Goal: Task Accomplishment & Management: Manage account settings

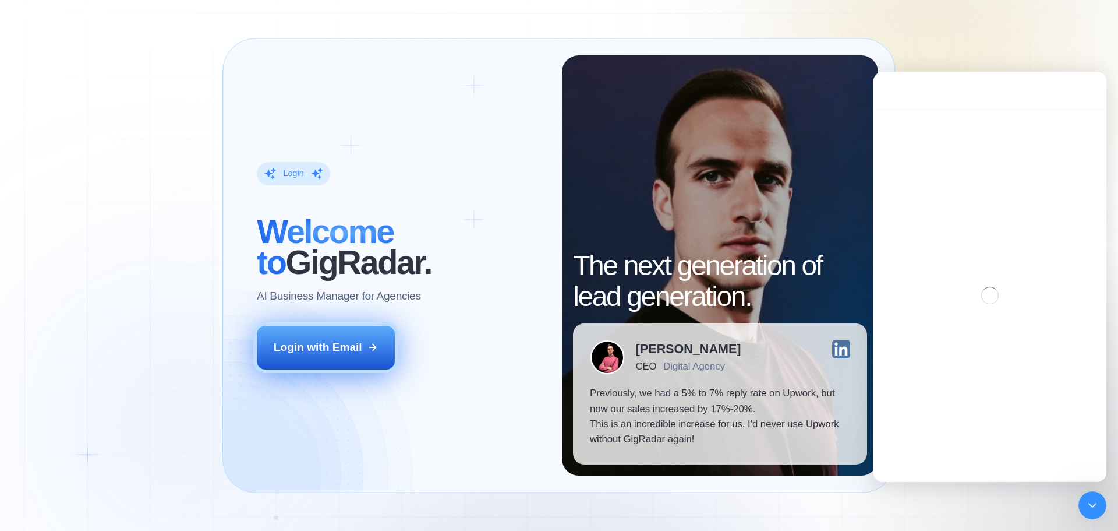
click at [365, 339] on button "Login with Email" at bounding box center [326, 347] width 139 height 43
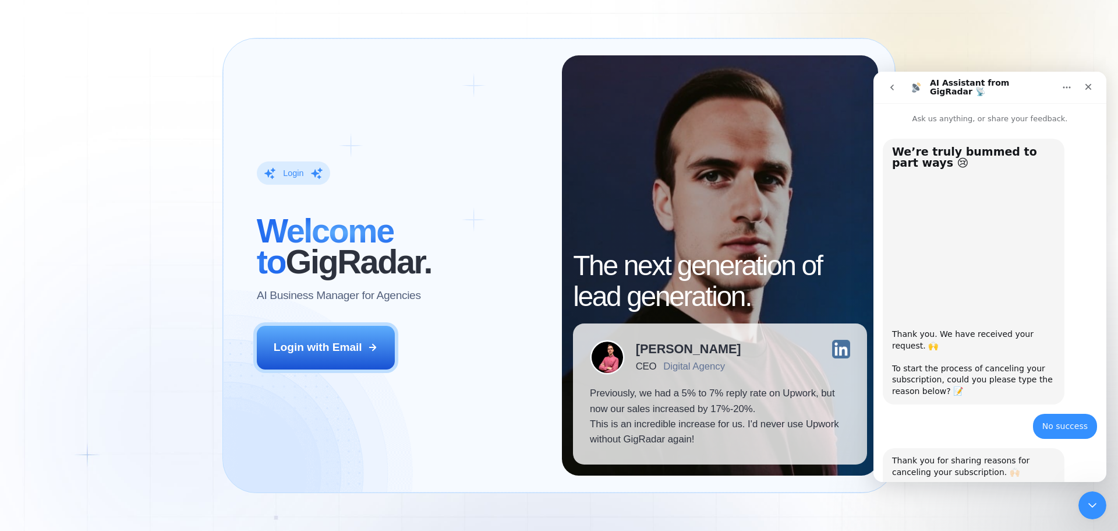
scroll to position [135, 0]
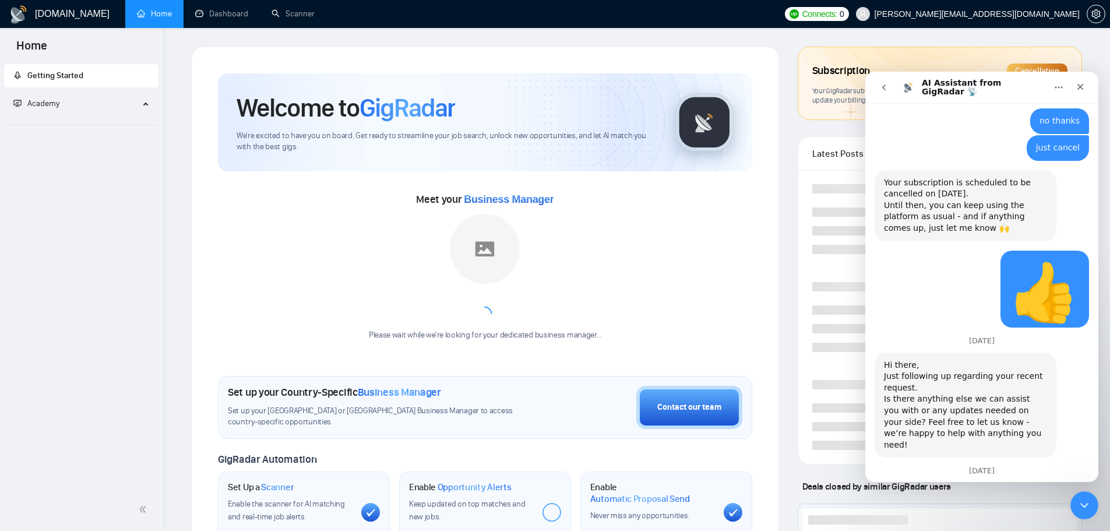
scroll to position [1611, 0]
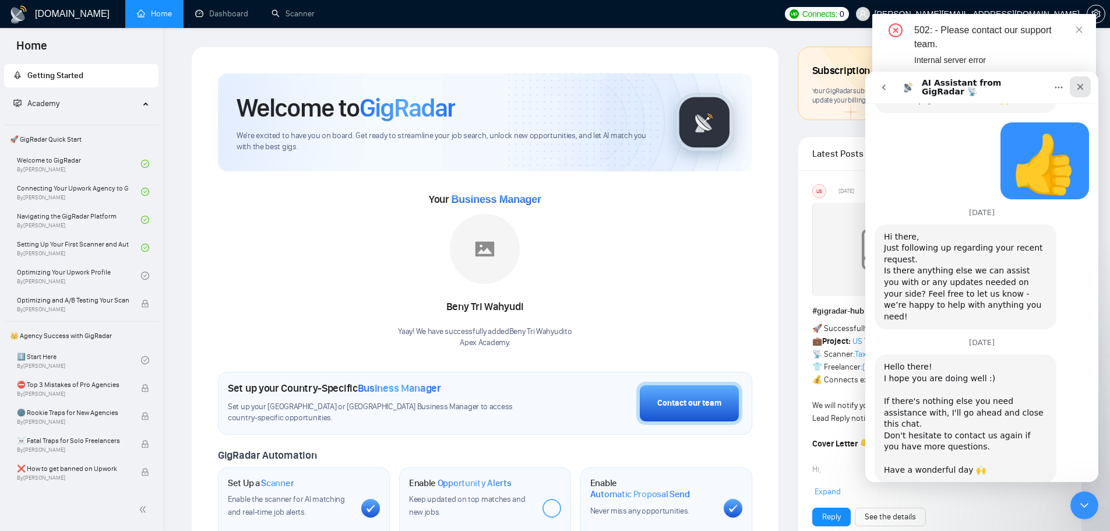
click at [1079, 91] on div "Close" at bounding box center [1080, 86] width 21 height 21
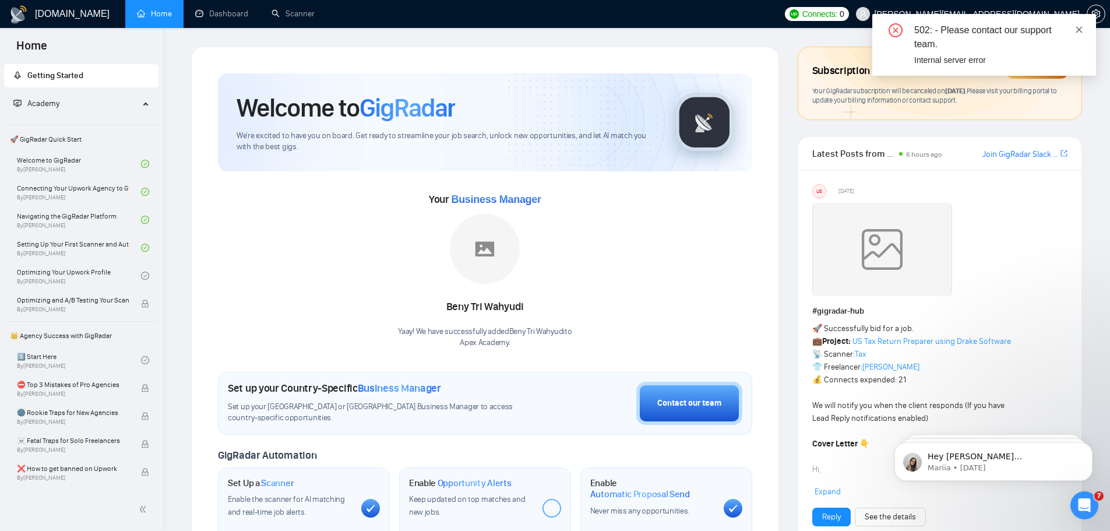
click at [1081, 28] on icon "close" at bounding box center [1079, 30] width 8 height 8
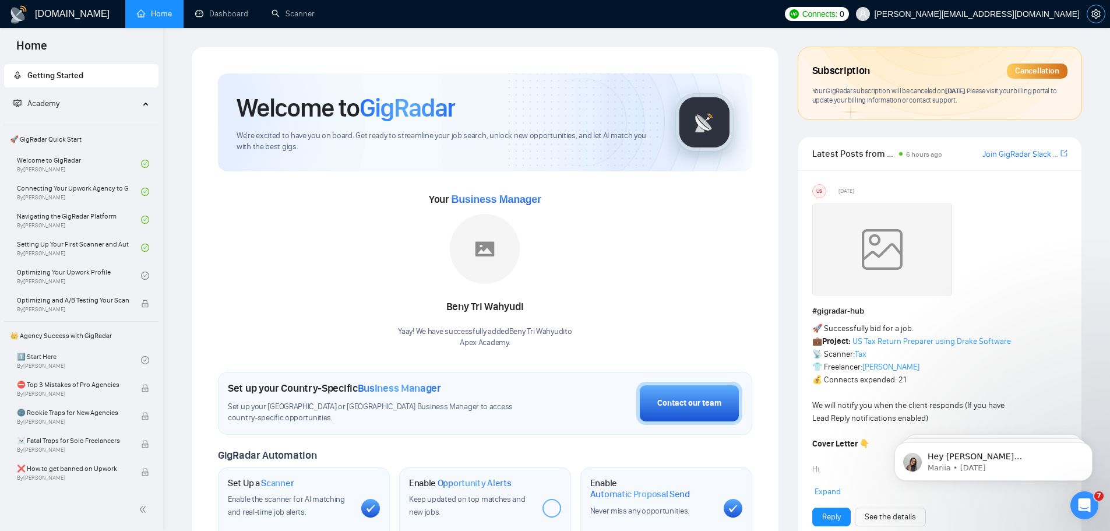
click at [1103, 17] on span "setting" at bounding box center [1095, 13] width 17 height 9
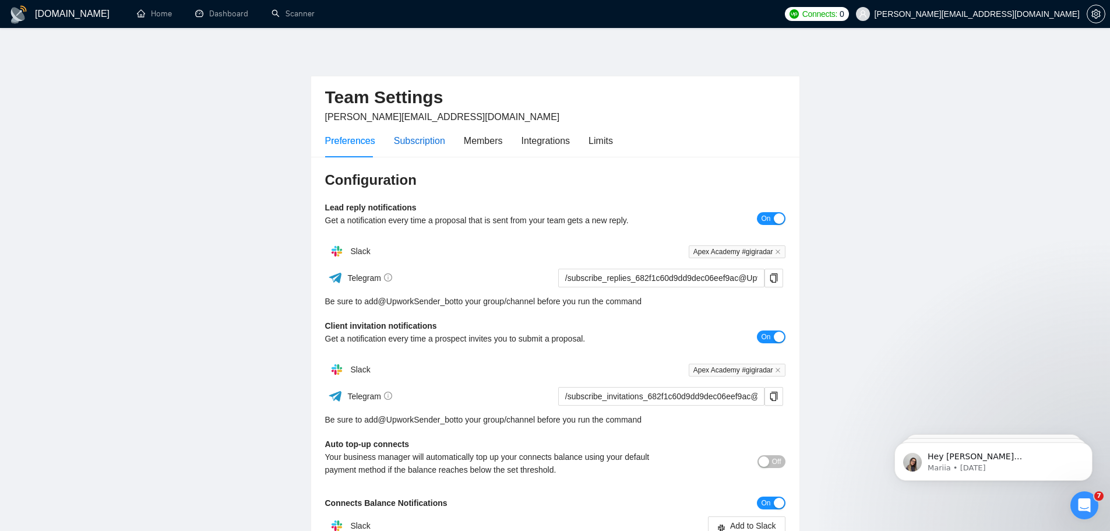
click at [419, 143] on div "Subscription" at bounding box center [419, 140] width 51 height 15
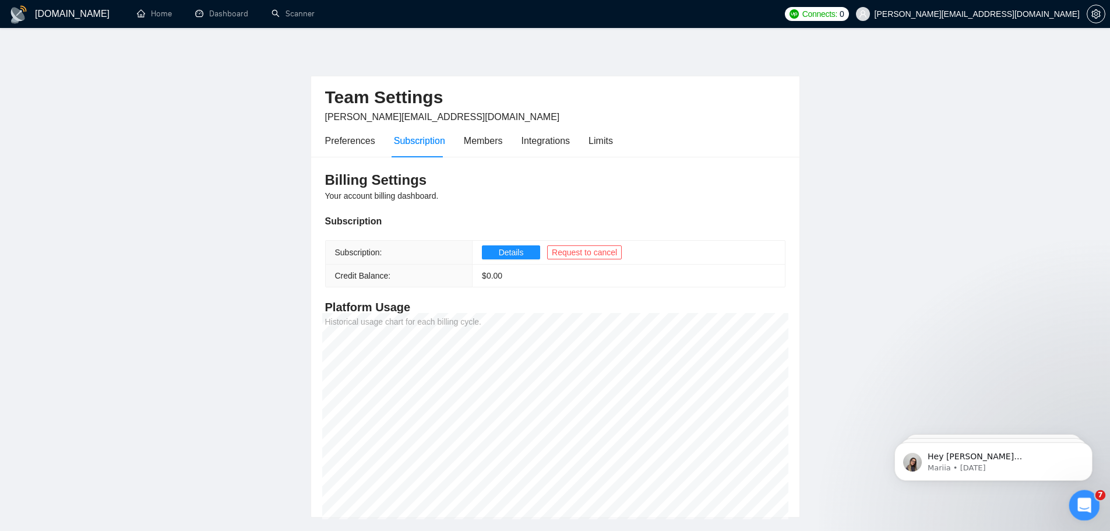
click at [1090, 504] on div "Open Intercom Messenger" at bounding box center [1082, 503] width 38 height 38
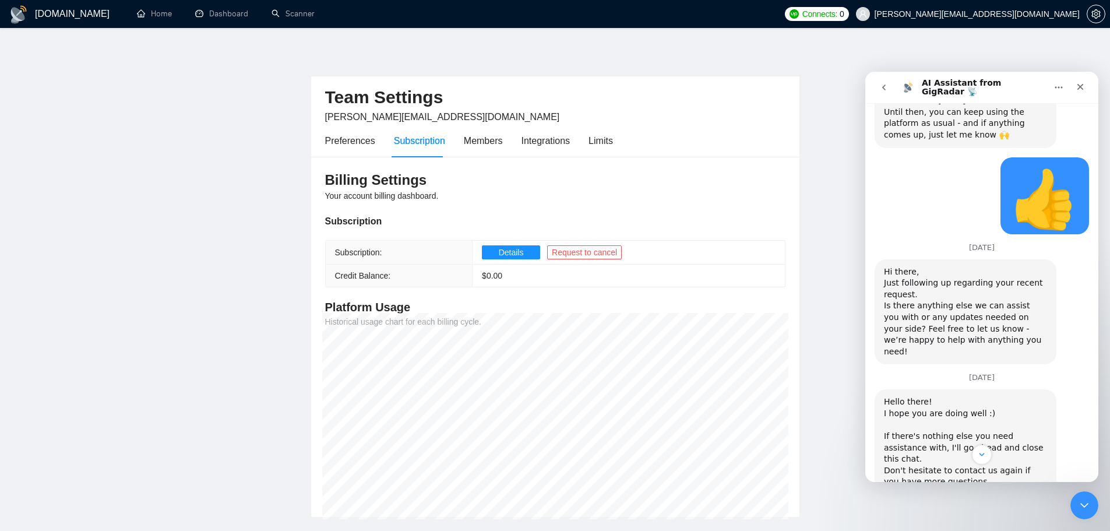
scroll to position [1611, 0]
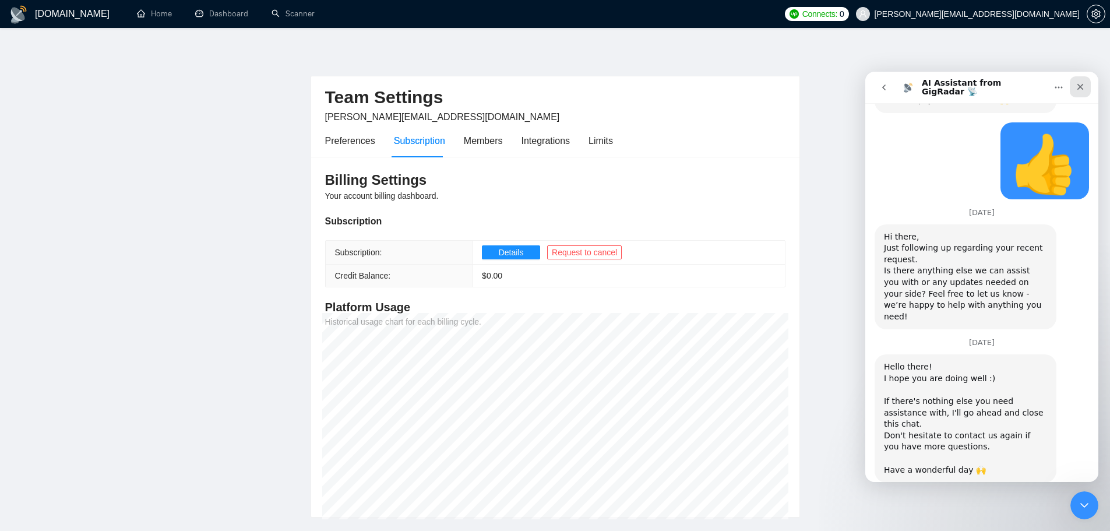
click at [1084, 87] on icon "Close" at bounding box center [1079, 86] width 9 height 9
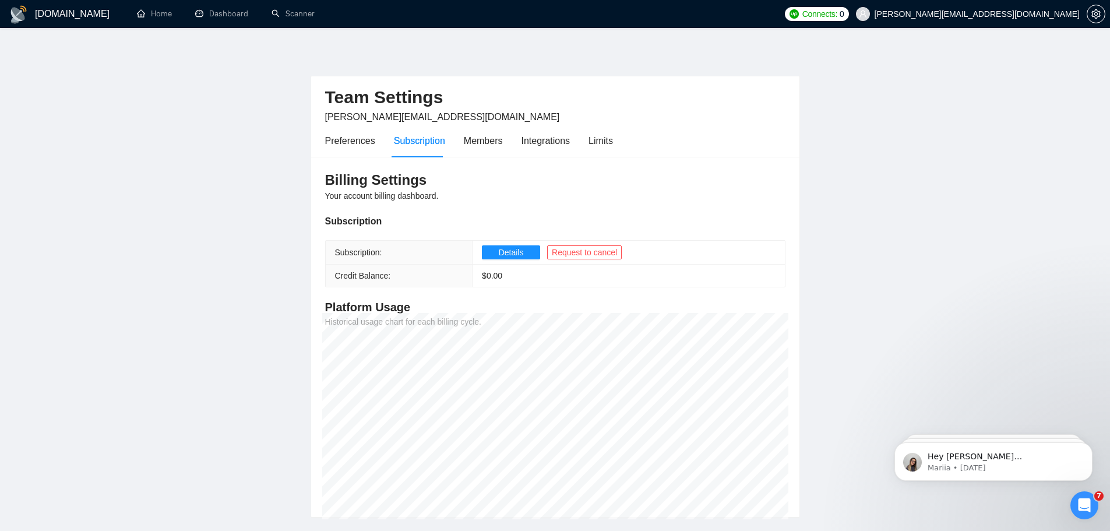
scroll to position [0, 0]
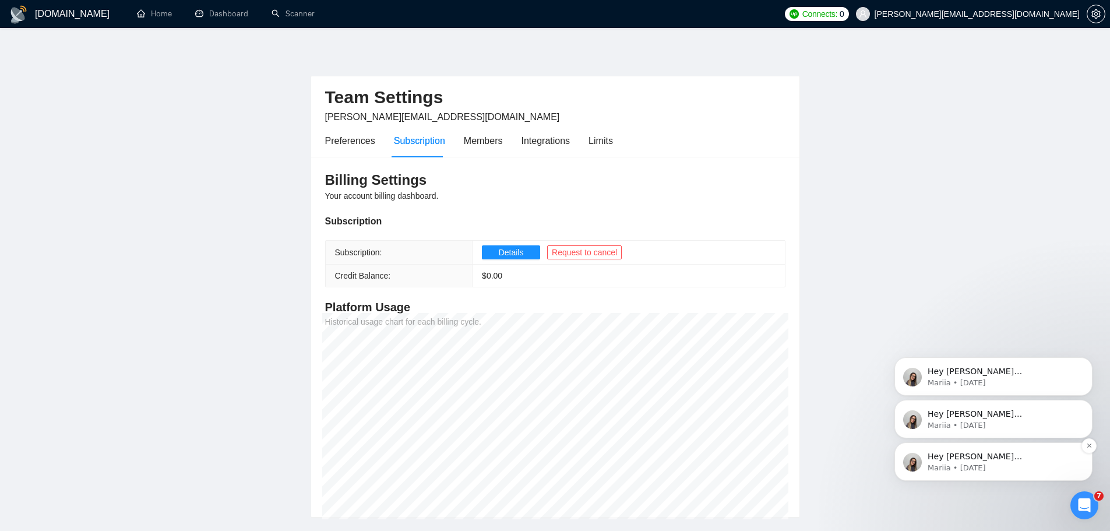
click at [1002, 456] on p "Hey ivan.mikelic@apexacademy.hr, Looks like your Upwork agency Apex Academy ran…" at bounding box center [1002, 457] width 150 height 12
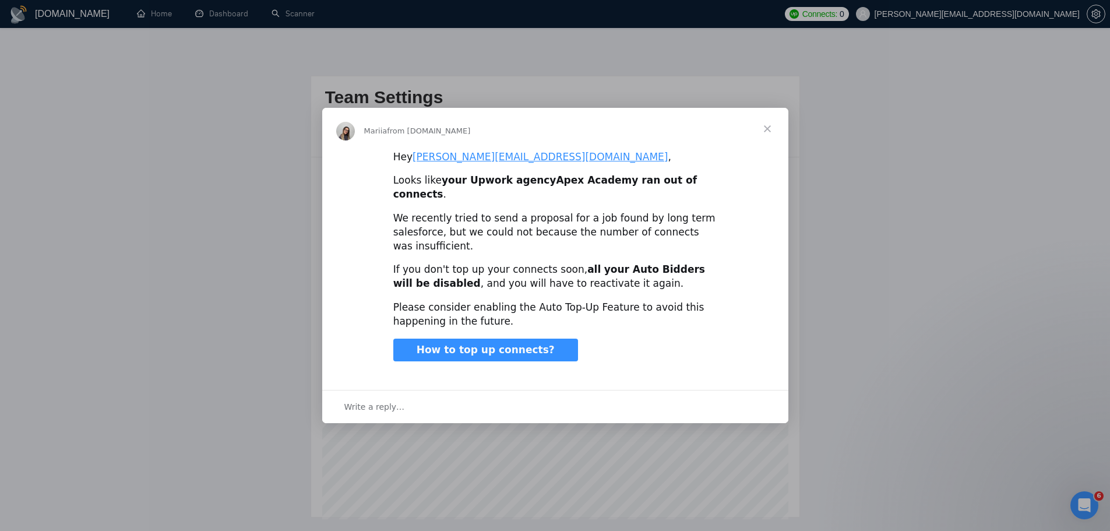
click at [768, 135] on span "Close" at bounding box center [767, 129] width 42 height 42
